Goal: Transaction & Acquisition: Purchase product/service

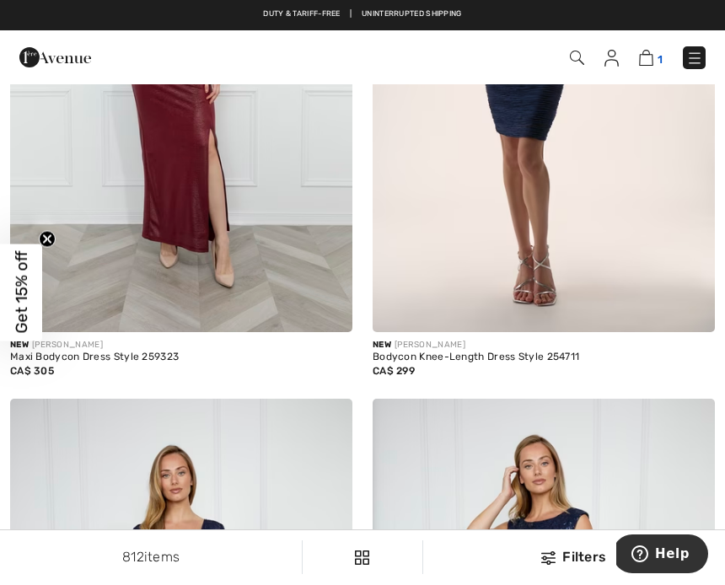
click at [650, 66] on img at bounding box center [646, 58] width 14 height 16
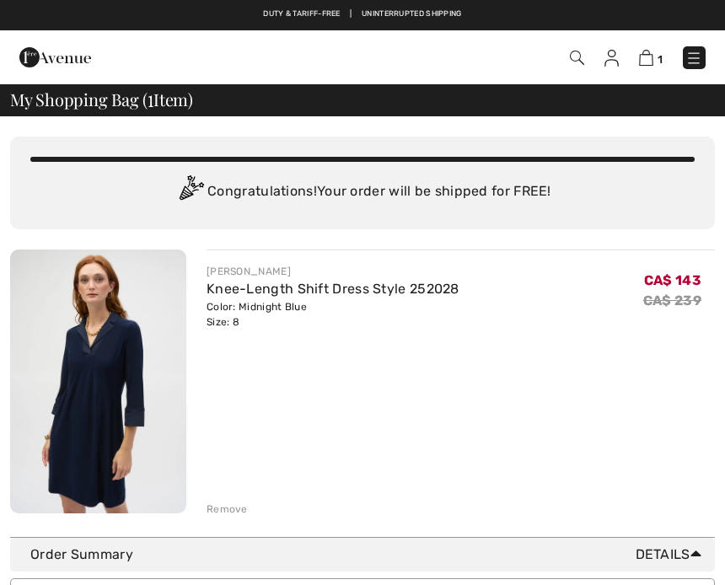
click at [121, 395] on img at bounding box center [98, 382] width 176 height 264
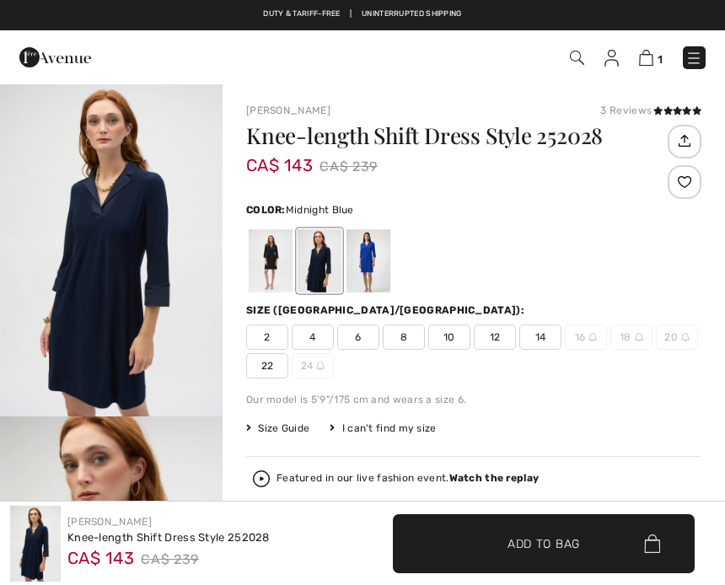
checkbox input "true"
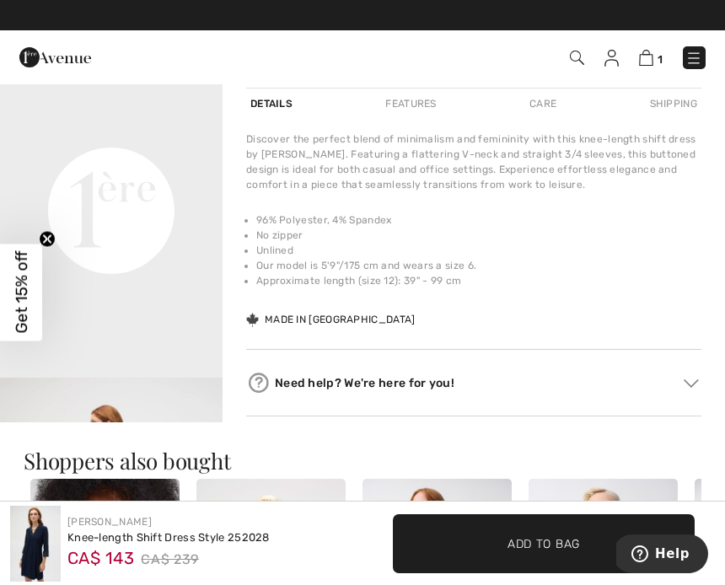
scroll to position [133, 0]
